Goal: Task Accomplishment & Management: Manage account settings

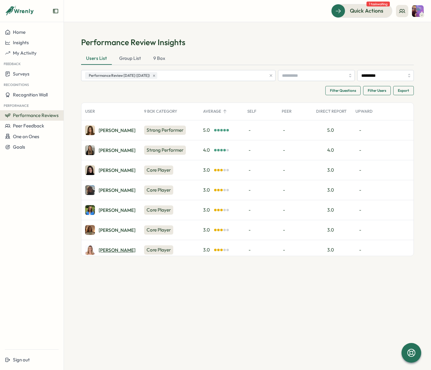
click at [105, 248] on div "[PERSON_NAME]" at bounding box center [117, 250] width 37 height 5
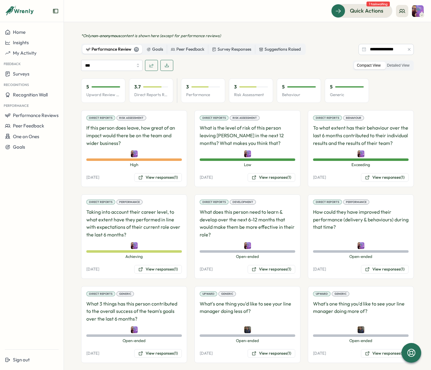
scroll to position [340, 0]
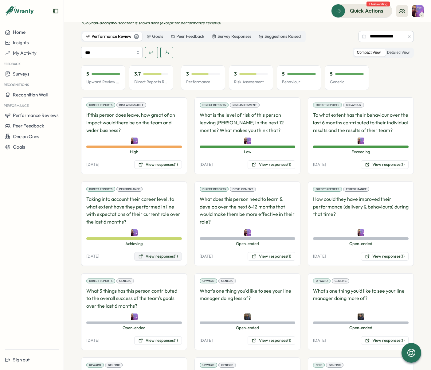
click at [151, 258] on button "View responses (1)" at bounding box center [158, 256] width 48 height 9
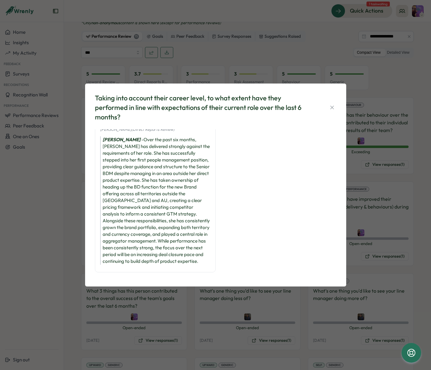
scroll to position [18, 0]
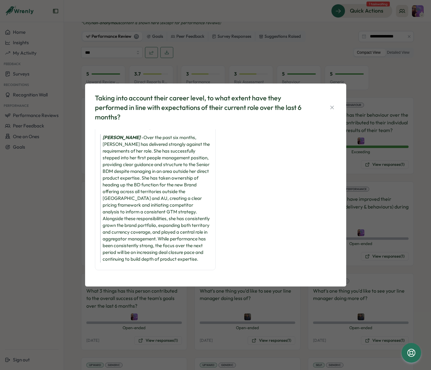
click at [331, 106] on icon "button" at bounding box center [332, 107] width 6 height 6
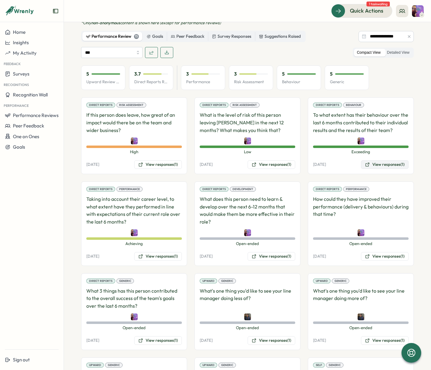
click at [375, 163] on button "View responses (1)" at bounding box center [385, 164] width 48 height 9
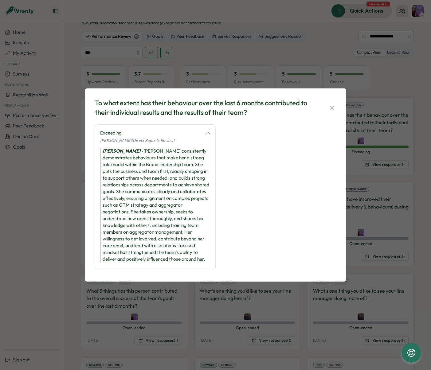
scroll to position [11, 0]
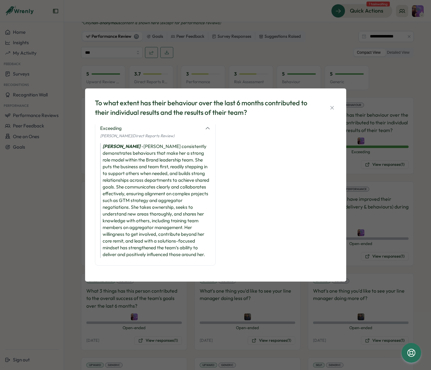
click at [334, 108] on icon "button" at bounding box center [332, 108] width 6 height 6
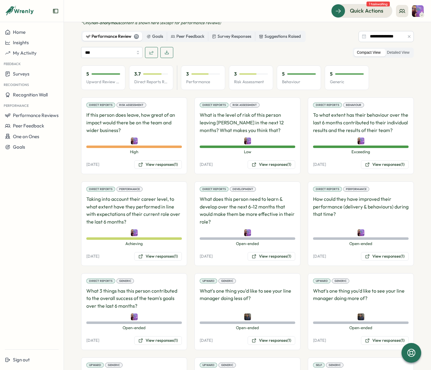
click at [162, 345] on div "Direct Reports Generic What 3 things has this person contributed to the overall…" at bounding box center [134, 311] width 106 height 77
click at [164, 340] on button "View responses (1)" at bounding box center [158, 340] width 48 height 9
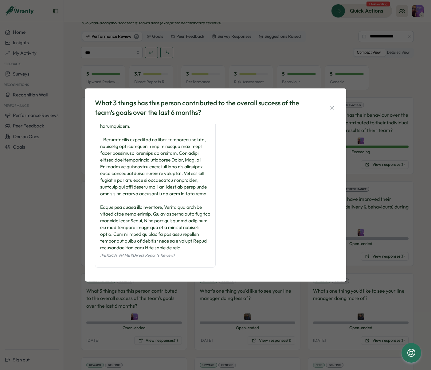
scroll to position [144, 0]
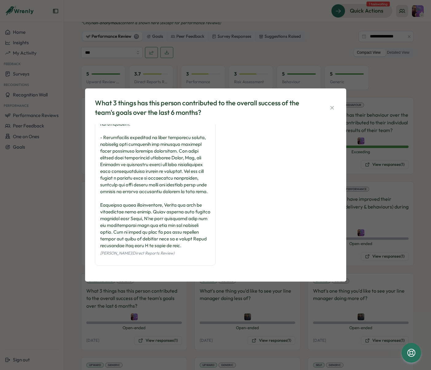
click at [336, 105] on div "What 3 things has this person contributed to the overall success of the team's …" at bounding box center [215, 185] width 246 height 179
click at [334, 108] on icon "button" at bounding box center [332, 108] width 6 height 6
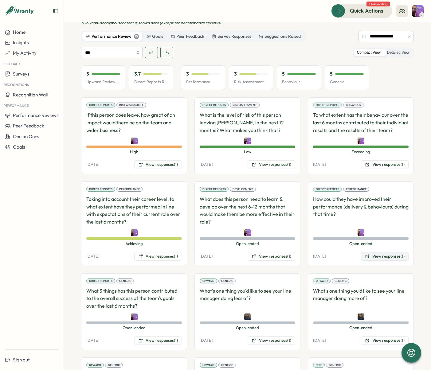
click at [384, 256] on button "View responses (1)" at bounding box center [385, 256] width 48 height 9
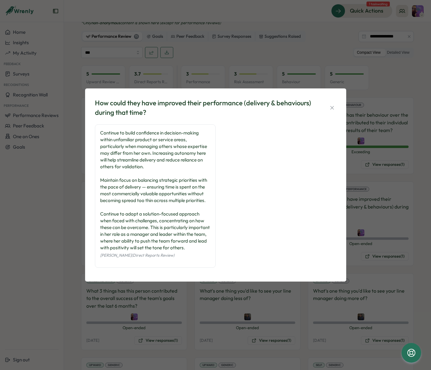
click at [330, 105] on icon "button" at bounding box center [332, 108] width 6 height 6
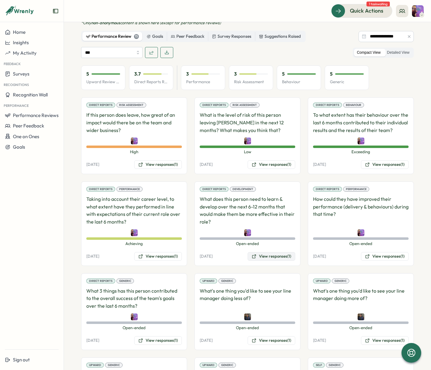
click at [275, 256] on button "View responses (1)" at bounding box center [272, 256] width 48 height 9
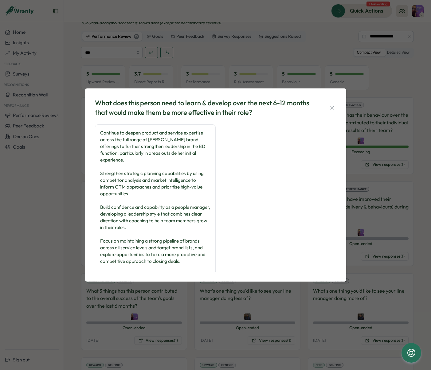
scroll to position [42, 0]
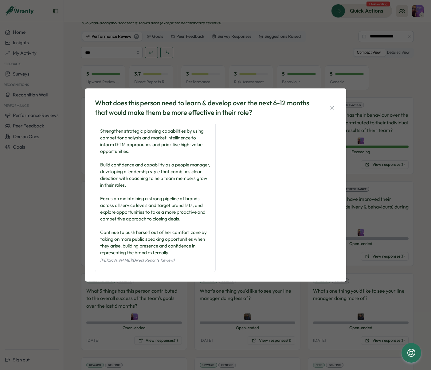
click at [330, 112] on div "What does this person need to learn & develop over the next 6-12 months that wo…" at bounding box center [215, 107] width 241 height 19
drag, startPoint x: 333, startPoint y: 108, endPoint x: 333, endPoint y: 147, distance: 39.6
click at [333, 108] on icon "button" at bounding box center [332, 108] width 6 height 6
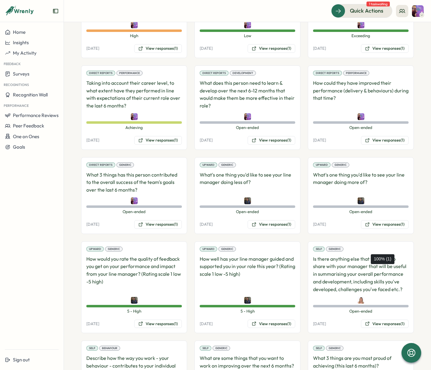
scroll to position [456, 0]
click at [388, 223] on button "View responses (1)" at bounding box center [385, 224] width 48 height 9
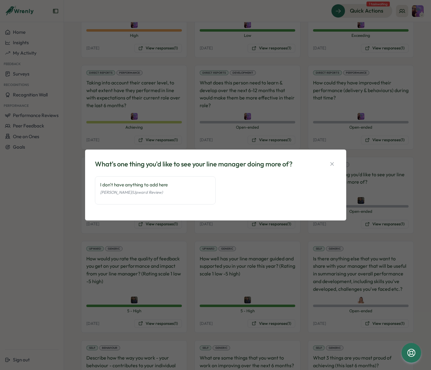
click at [332, 164] on icon "button" at bounding box center [331, 163] width 3 height 3
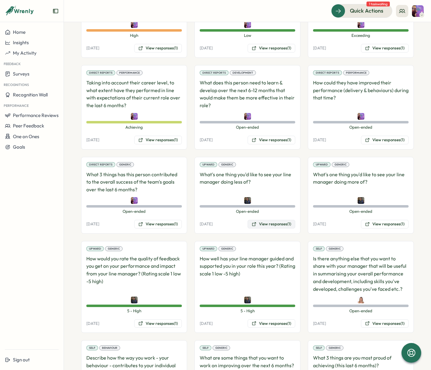
click at [279, 224] on button "View responses (1)" at bounding box center [272, 224] width 48 height 9
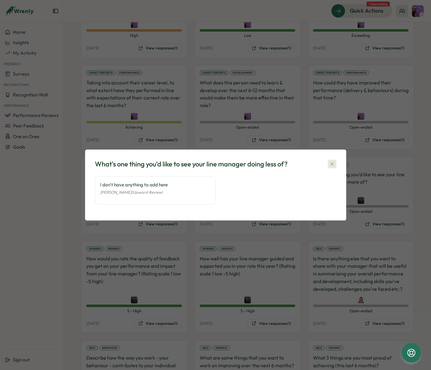
click at [330, 163] on icon "button" at bounding box center [332, 164] width 6 height 6
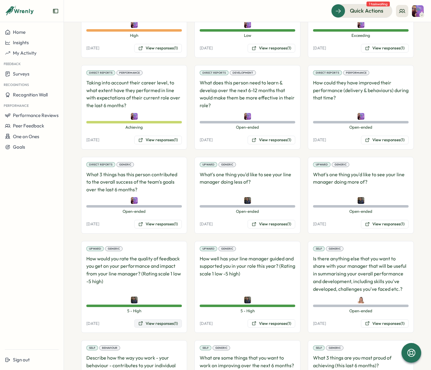
click at [169, 326] on button "View responses (1)" at bounding box center [158, 323] width 48 height 9
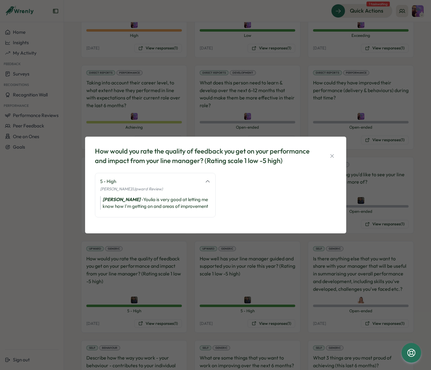
click at [210, 280] on div "How would you rate the quality of feedback you get on your performance and impa…" at bounding box center [215, 185] width 431 height 370
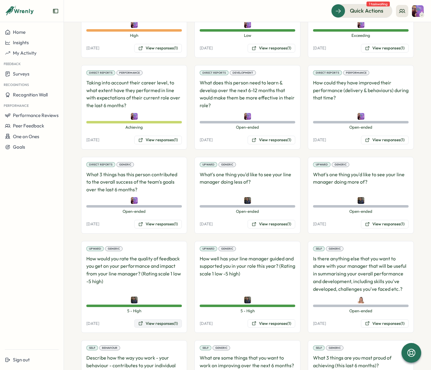
click at [147, 323] on button "View responses (1)" at bounding box center [158, 323] width 48 height 9
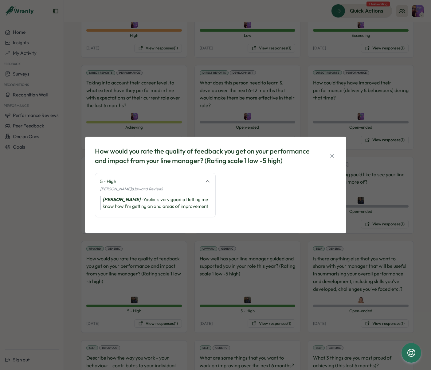
click at [336, 157] on button "button" at bounding box center [332, 156] width 9 height 9
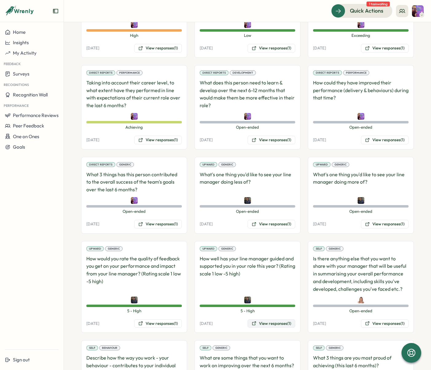
click at [269, 323] on button "View responses (1)" at bounding box center [272, 323] width 48 height 9
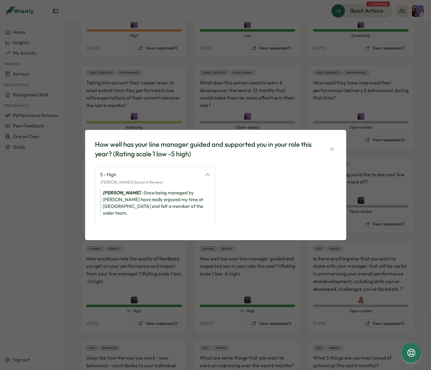
click at [330, 151] on icon "button" at bounding box center [332, 149] width 6 height 6
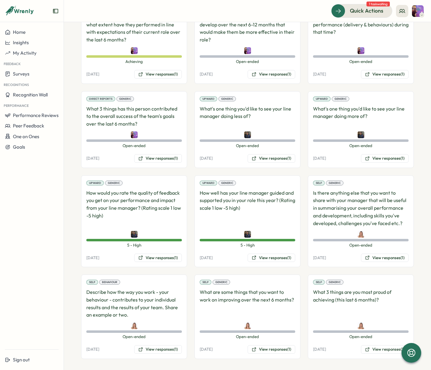
scroll to position [525, 0]
